Goal: Check status

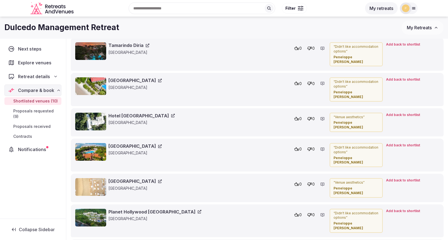
scroll to position [665, 0]
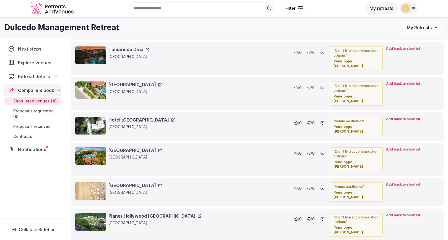
click at [24, 109] on span "Proposals requested (9)" at bounding box center [36, 113] width 46 height 11
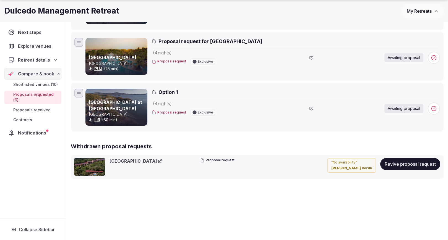
scroll to position [444, 0]
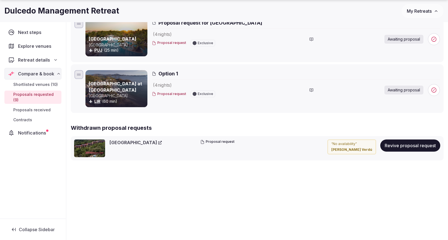
click at [104, 85] on link "[GEOGRAPHIC_DATA] at [GEOGRAPHIC_DATA]" at bounding box center [115, 87] width 53 height 12
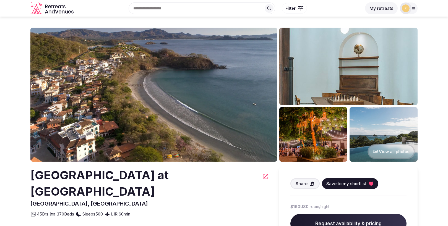
click at [140, 61] on img at bounding box center [153, 95] width 246 height 134
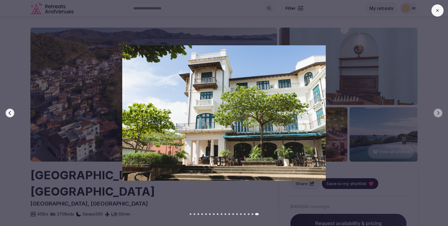
click at [440, 12] on button at bounding box center [437, 10] width 12 height 12
